Goal: Information Seeking & Learning: Learn about a topic

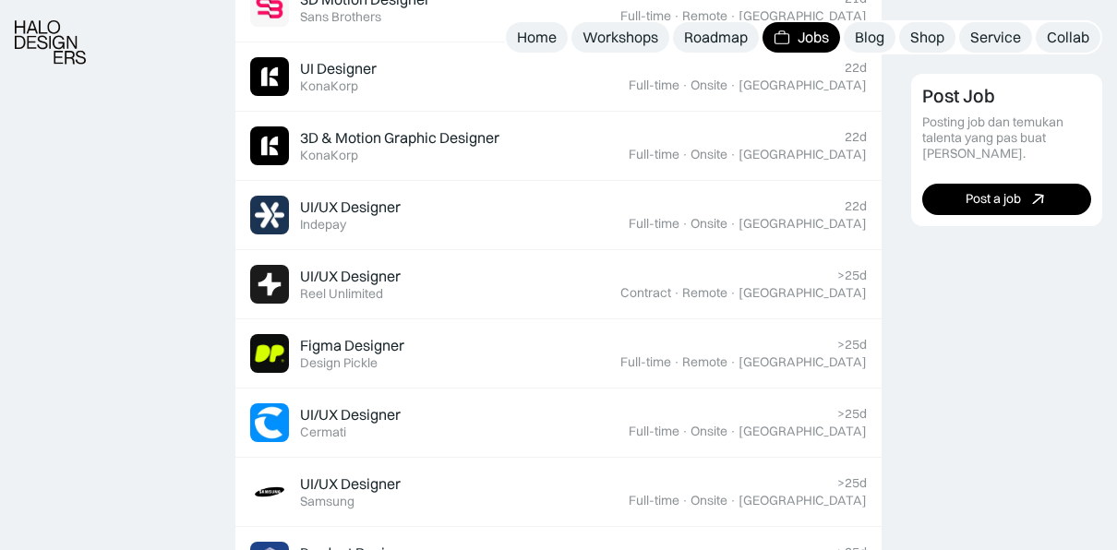
scroll to position [650, 0]
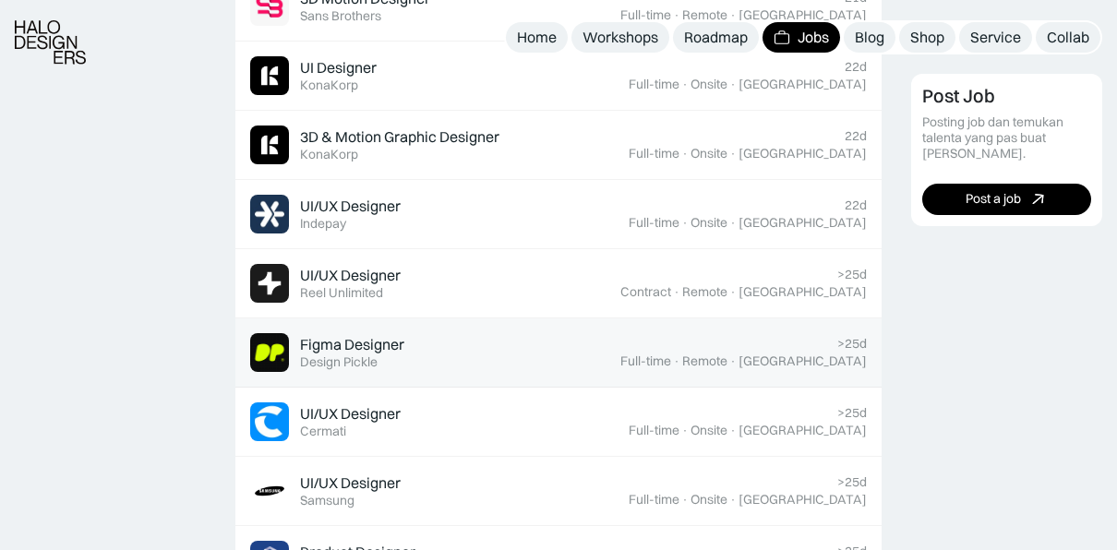
click at [505, 376] on link "Figma Designer Featured Design Pickle >25d Full-time · Remote · Indonesia" at bounding box center [558, 352] width 646 height 69
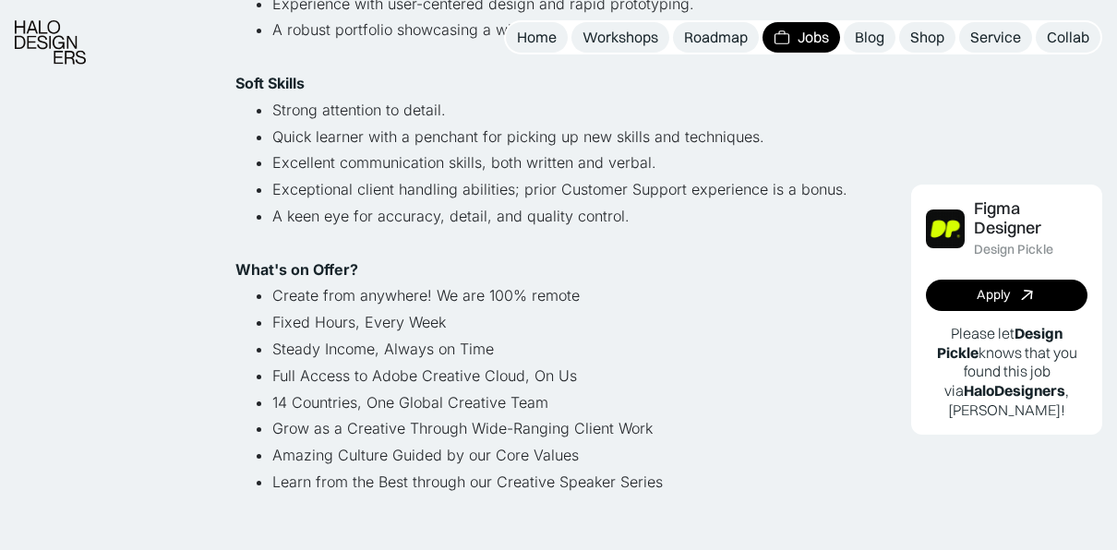
scroll to position [1119, 0]
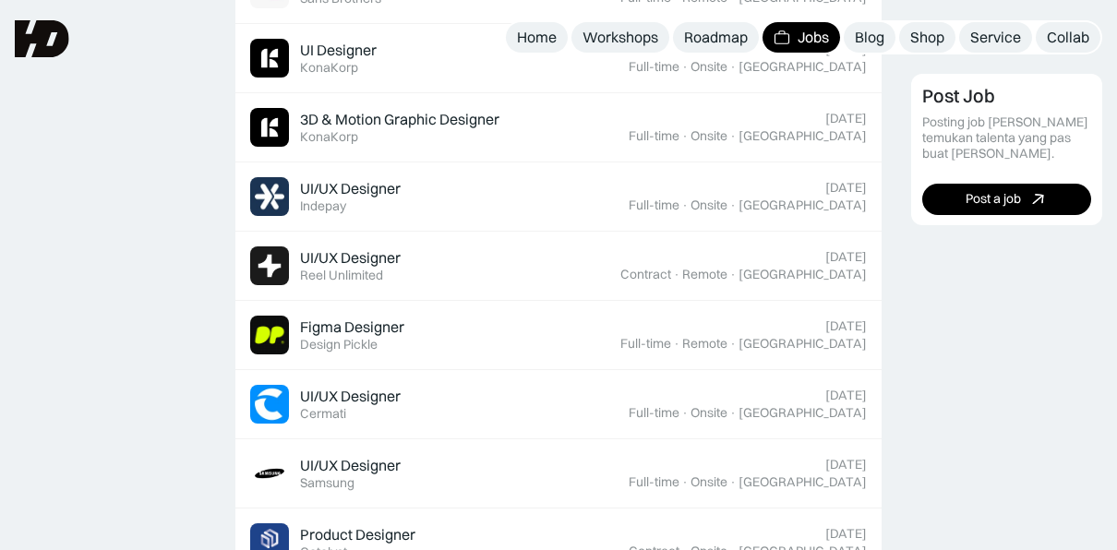
scroll to position [650, 0]
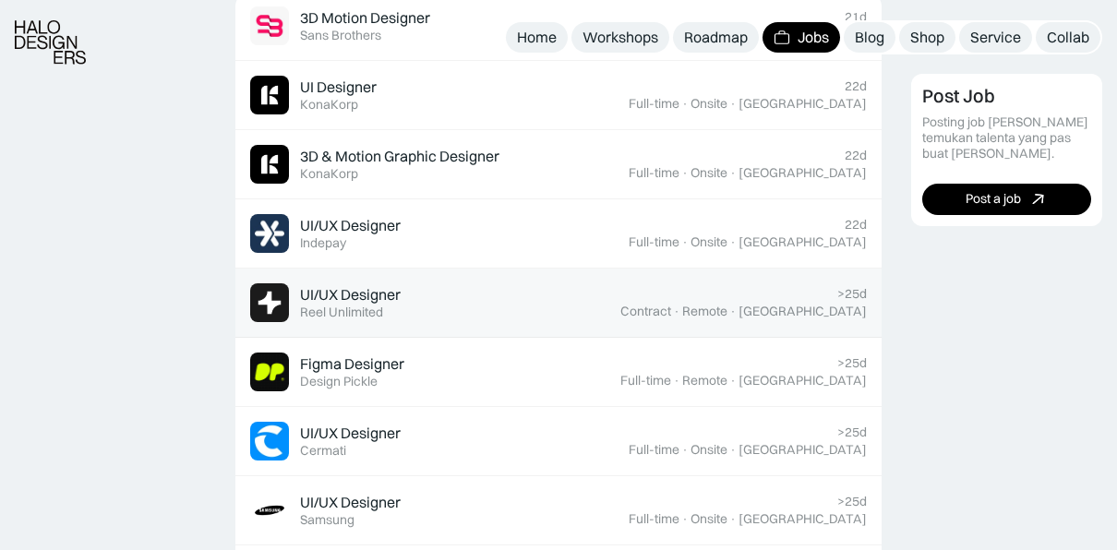
click at [346, 305] on div "Reel Unlimited" at bounding box center [341, 313] width 83 height 16
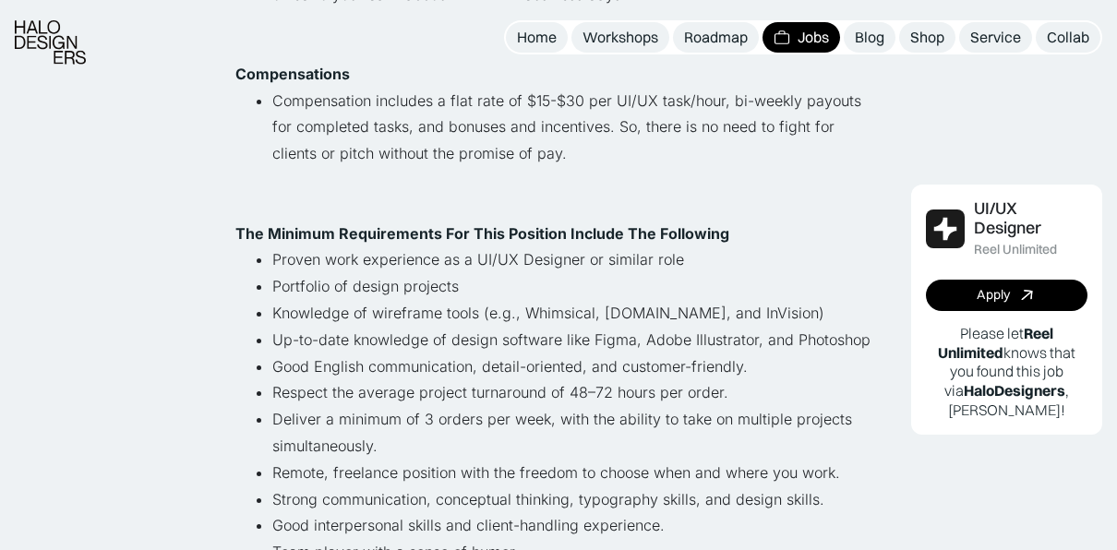
scroll to position [1024, 0]
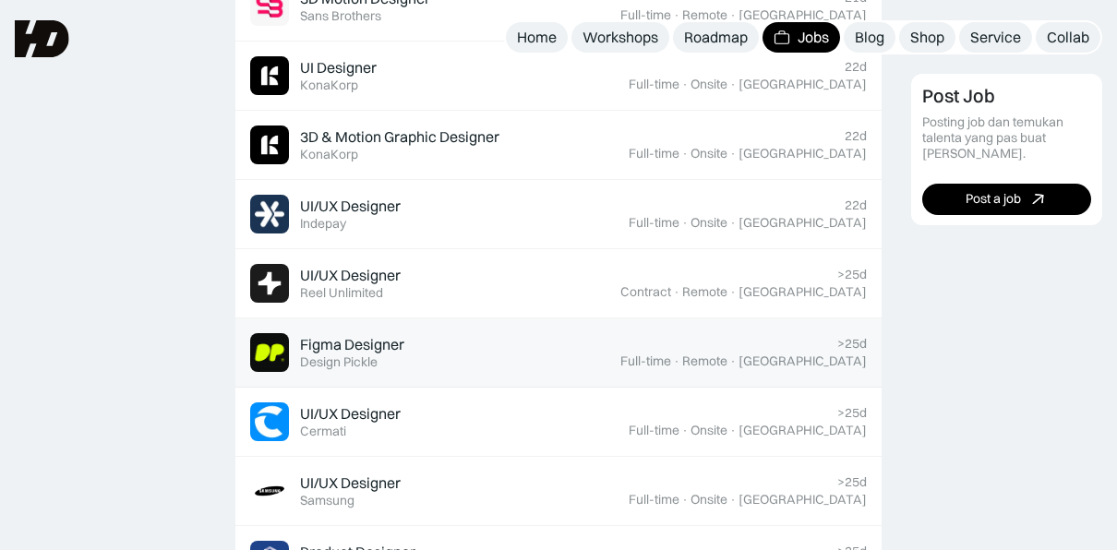
scroll to position [548, 0]
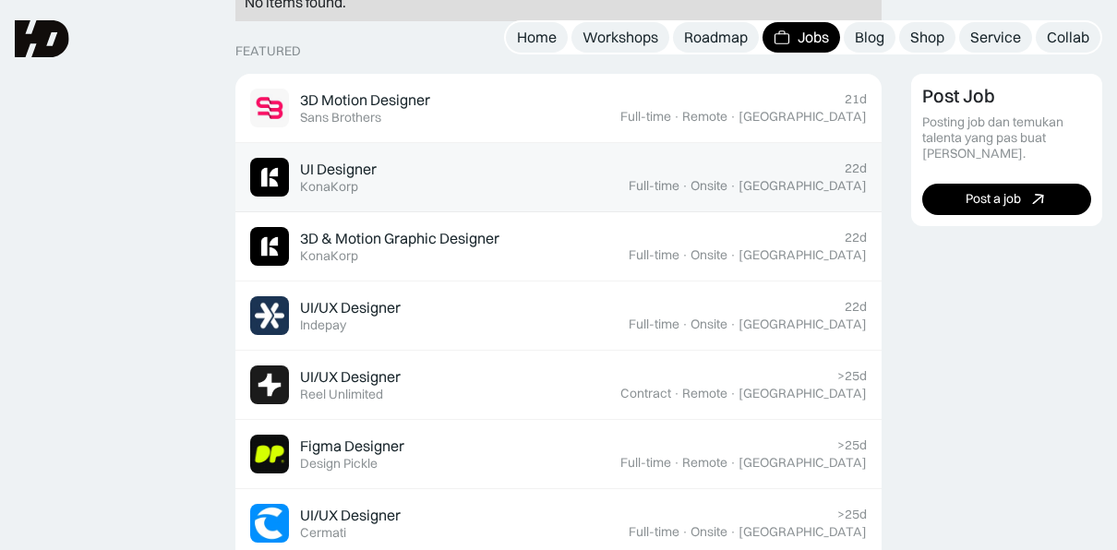
click at [366, 172] on div "UI Designer" at bounding box center [338, 169] width 77 height 19
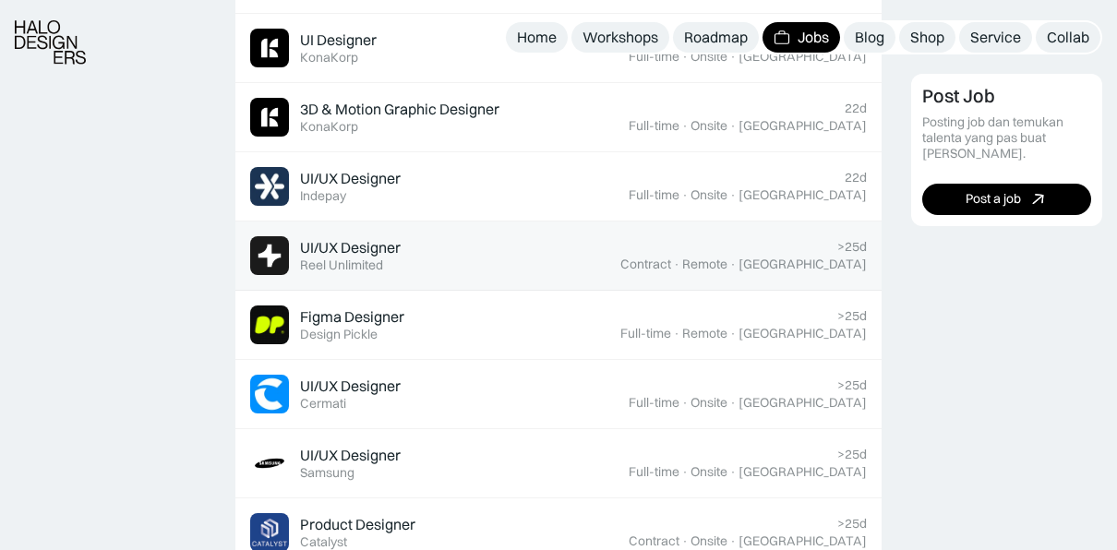
scroll to position [679, 0]
